Goal: Find specific page/section: Find specific page/section

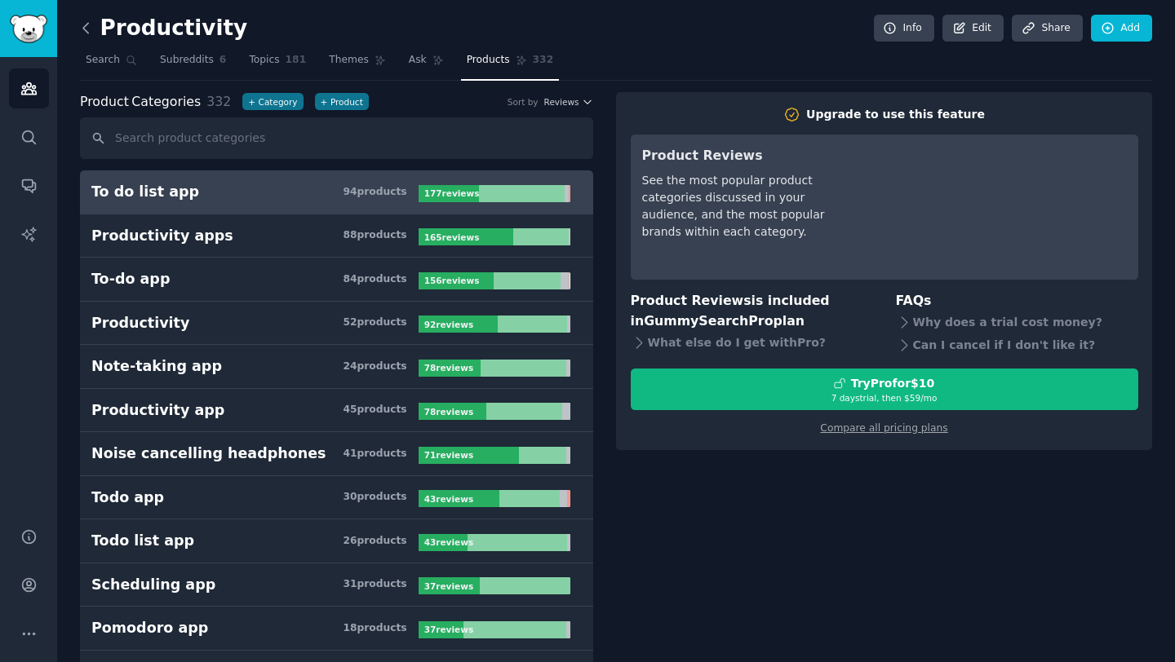
click at [86, 20] on icon at bounding box center [86, 28] width 17 height 17
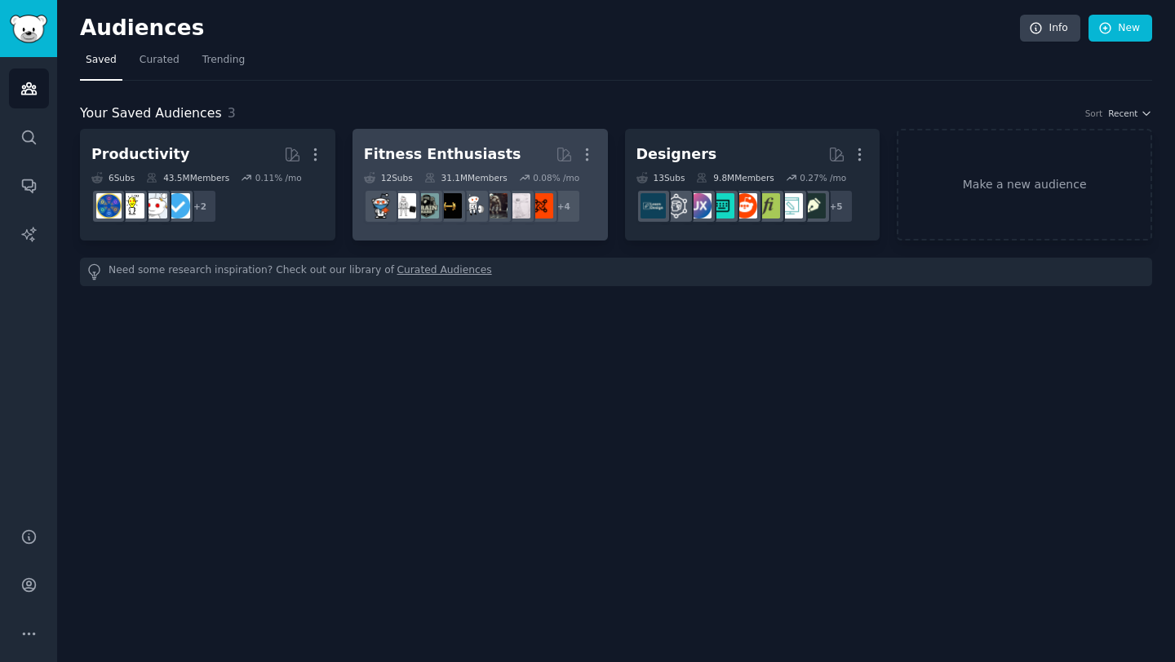
click at [421, 151] on div "Fitness Enthusiasts" at bounding box center [442, 154] width 157 height 20
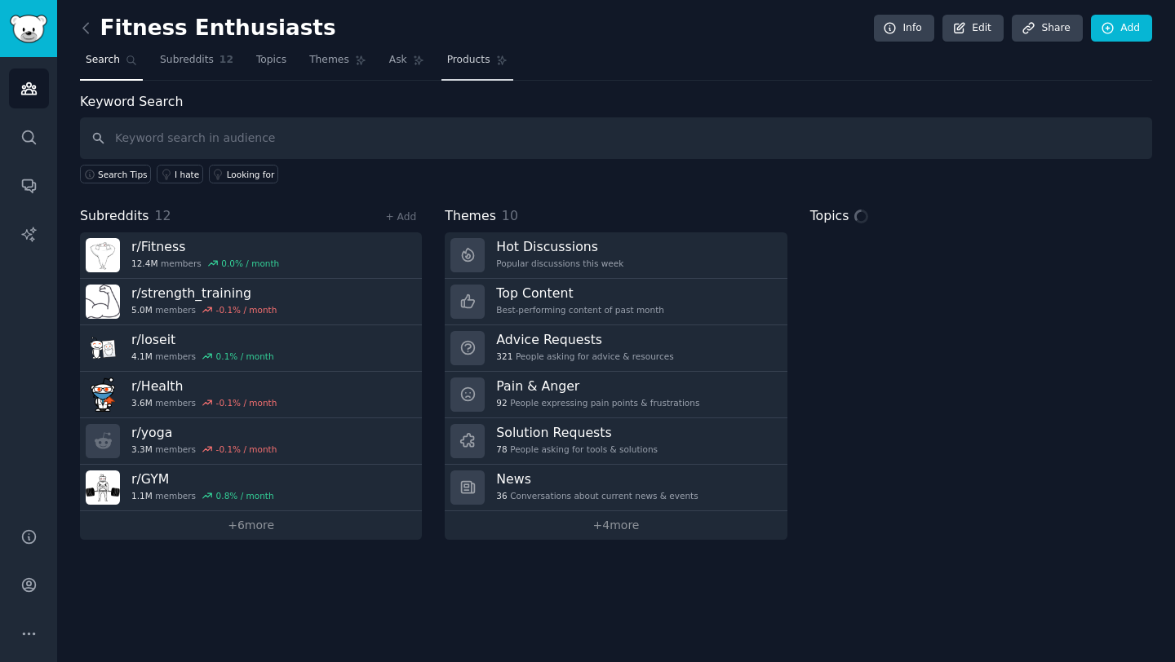
click at [456, 60] on nav "Search Subreddits 12 Topics Themes Ask Products" at bounding box center [616, 63] width 1072 height 33
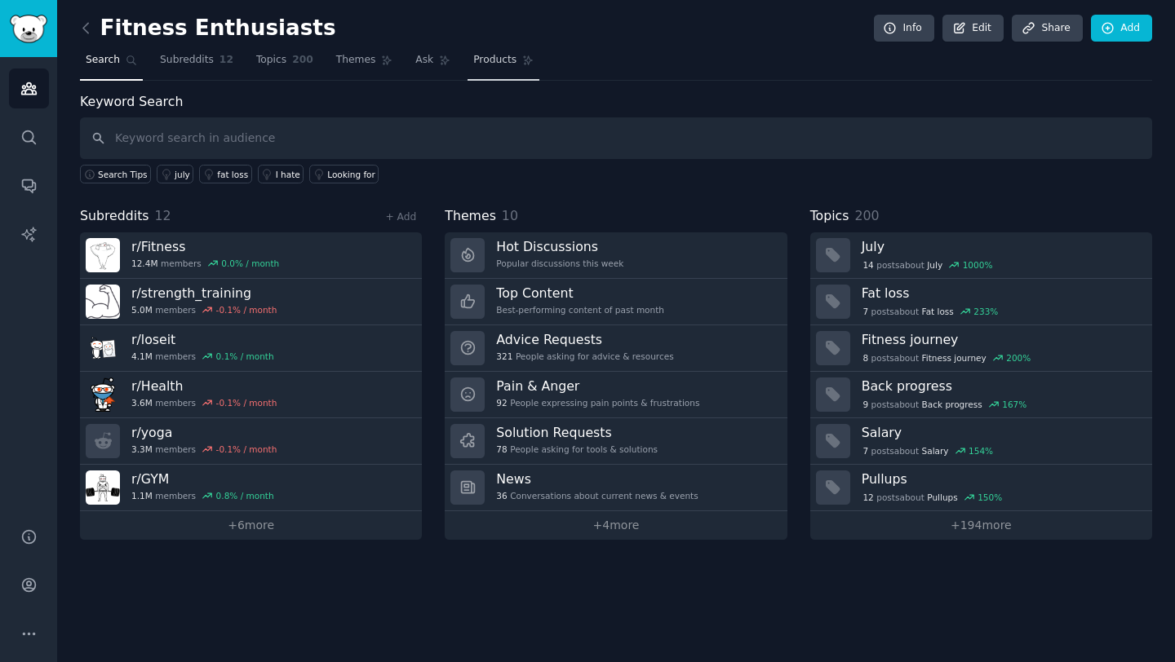
click at [484, 58] on span "Products" at bounding box center [494, 60] width 43 height 15
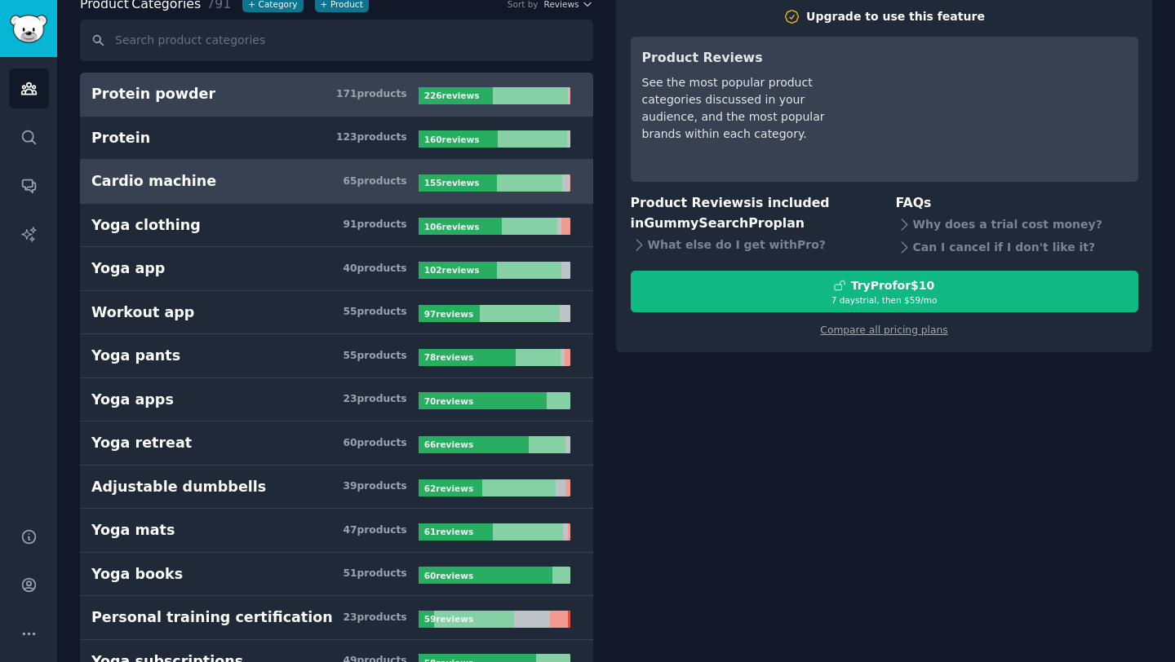
scroll to position [104, 0]
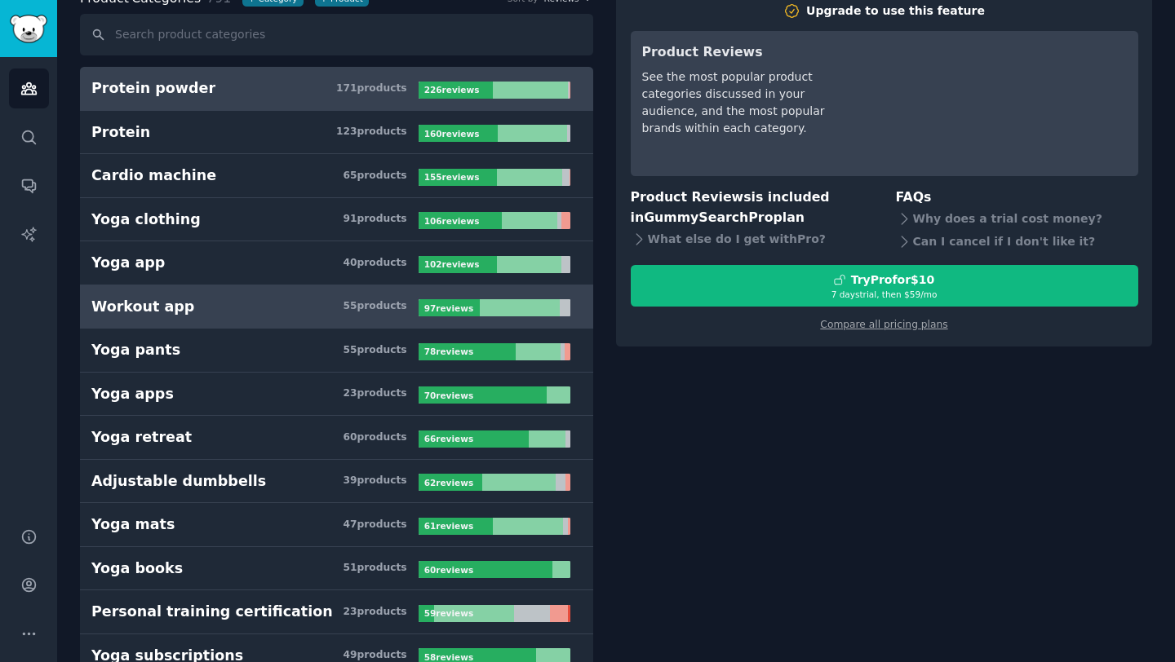
click at [241, 308] on h3 "Workout app 55 product s" at bounding box center [254, 307] width 327 height 20
